Goal: Information Seeking & Learning: Learn about a topic

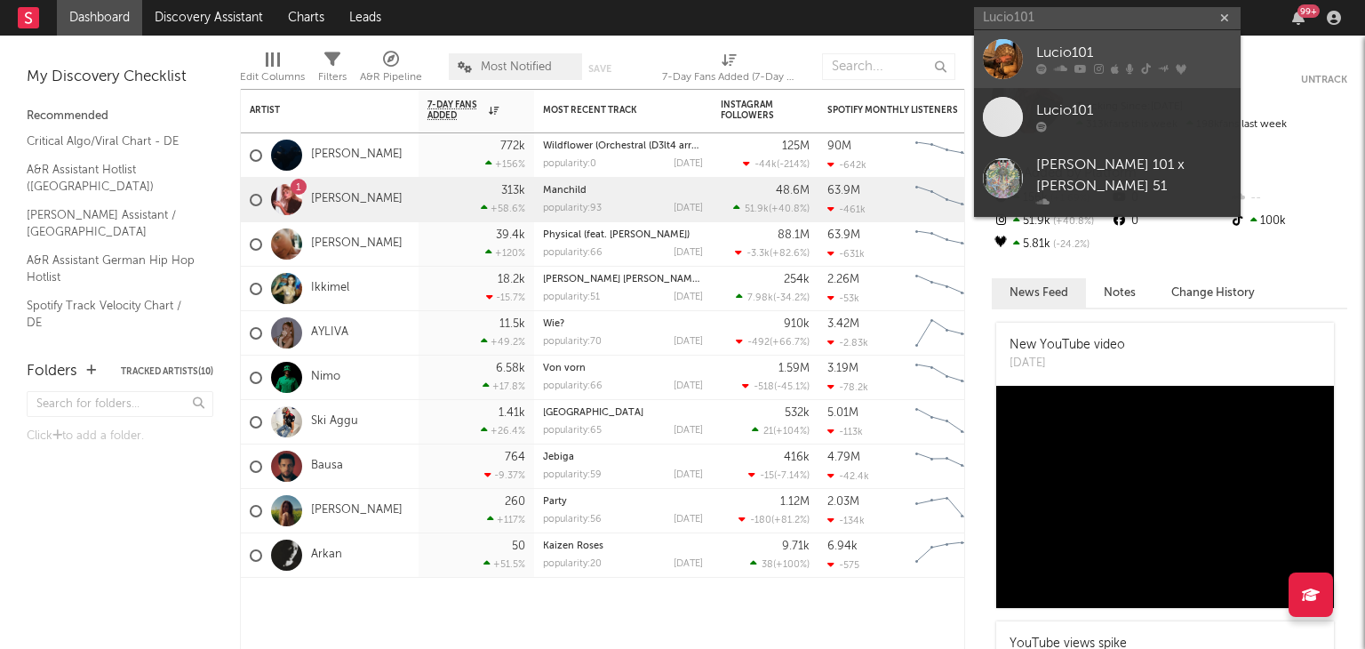
type input "Lucio101"
click at [1049, 58] on div "Lucio101" at bounding box center [1135, 53] width 196 height 21
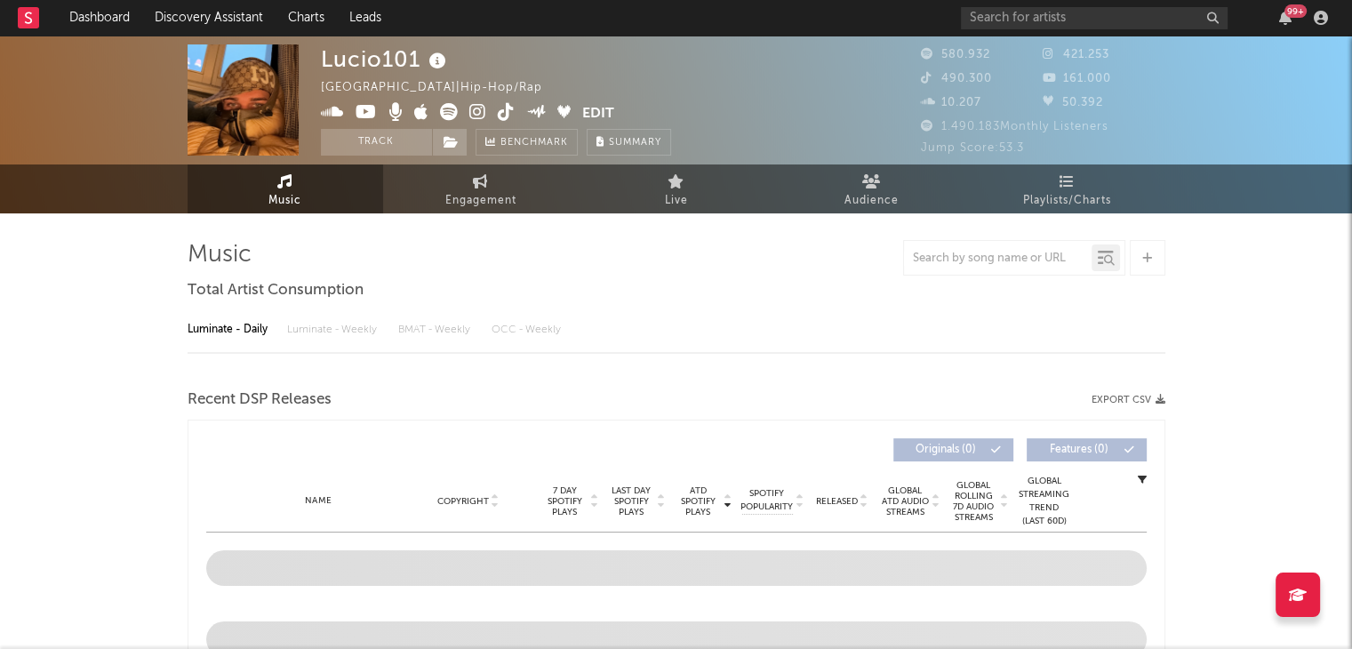
select select "6m"
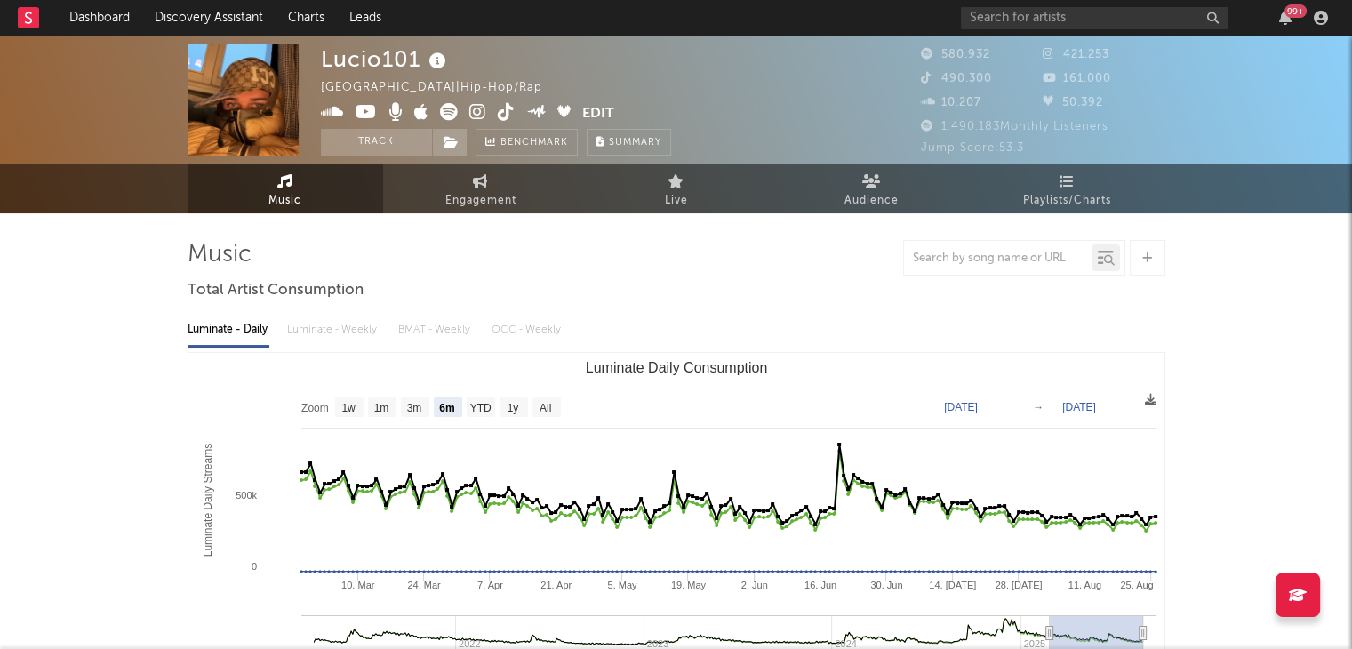
click at [942, 100] on span "10.207" at bounding box center [951, 103] width 60 height 12
click at [414, 108] on icon at bounding box center [421, 112] width 14 height 18
